Goal: Transaction & Acquisition: Purchase product/service

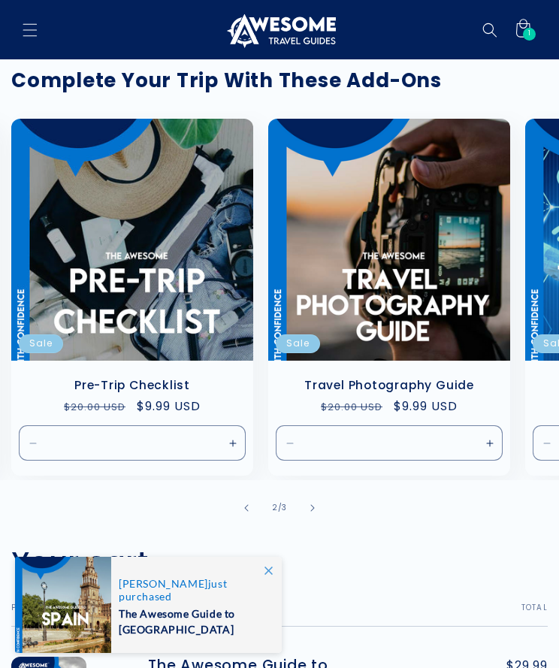
click at [438, 378] on link "Travel Photography Guide" at bounding box center [389, 385] width 212 height 14
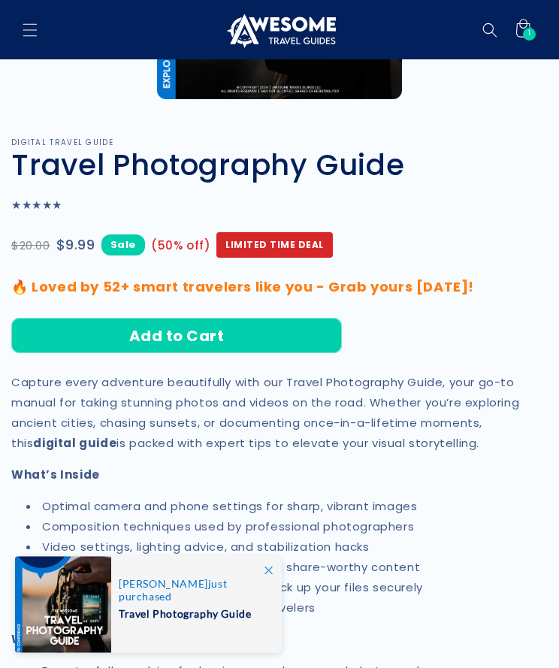
scroll to position [359, 0]
click at [293, 332] on button "Add to Cart" at bounding box center [176, 335] width 331 height 35
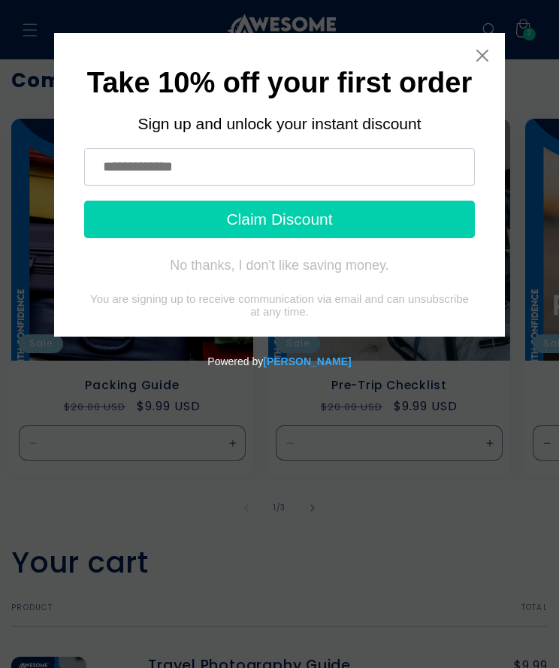
click at [241, 162] on input "text" at bounding box center [279, 167] width 391 height 38
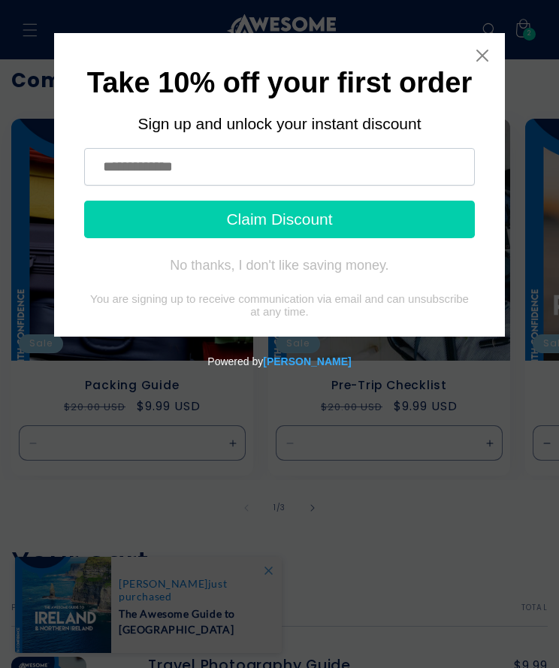
type input "**********"
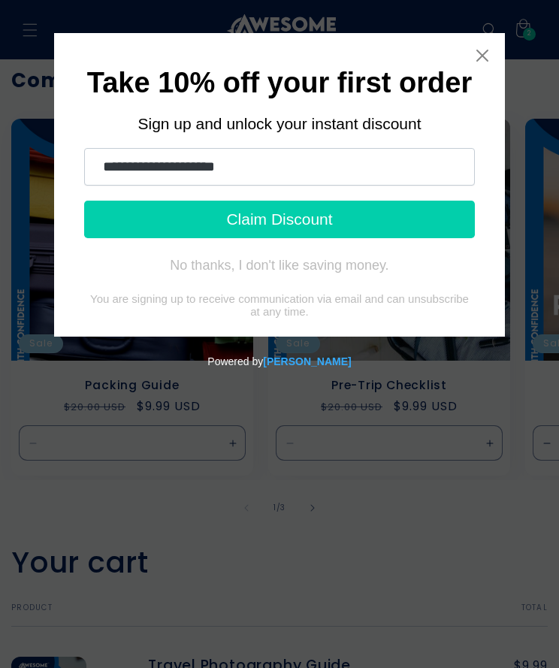
click at [368, 219] on button "Claim Discount" at bounding box center [279, 220] width 391 height 38
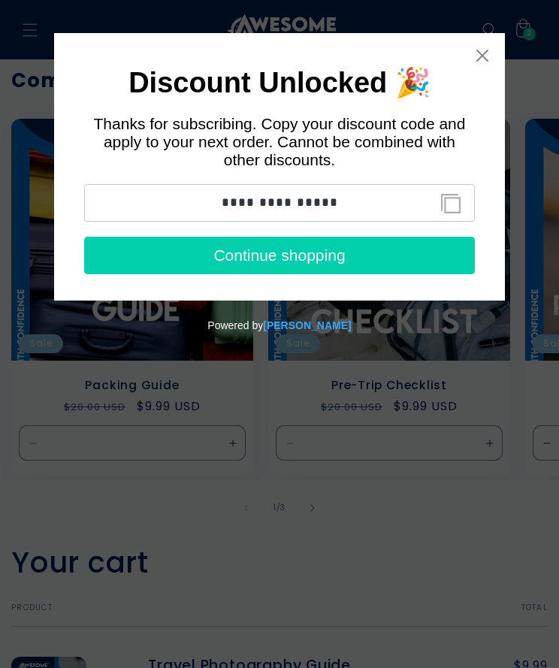
click at [368, 267] on button "Continue shopping" at bounding box center [279, 256] width 391 height 38
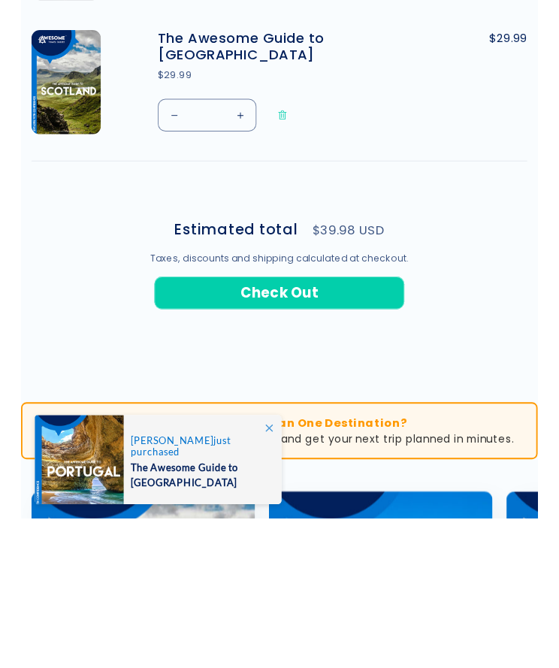
scroll to position [640, 0]
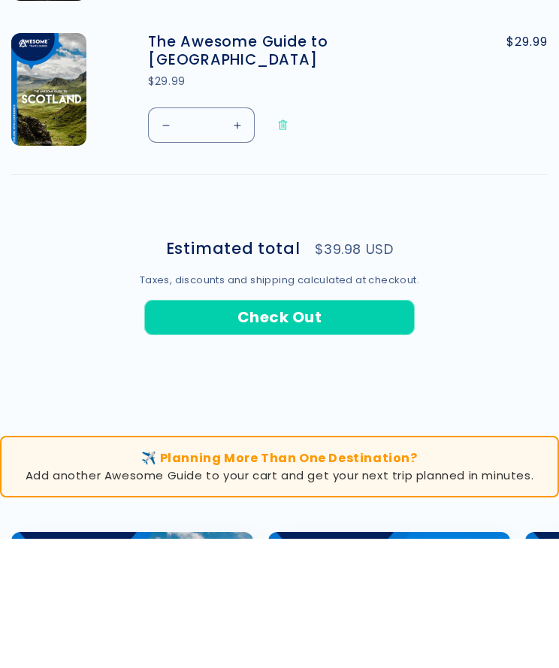
click at [386, 429] on button "Check Out" at bounding box center [279, 446] width 271 height 35
